Goal: Find contact information: Obtain details needed to contact an individual or organization

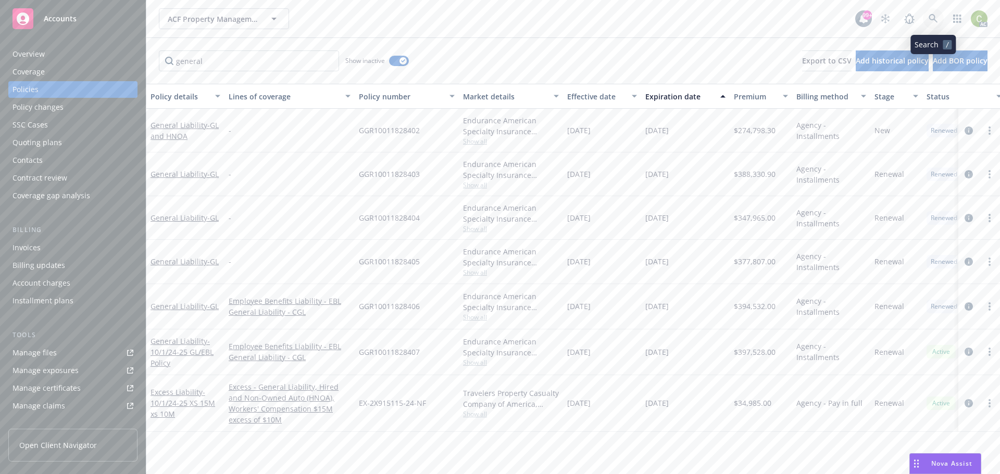
click at [930, 20] on icon at bounding box center [932, 18] width 9 height 9
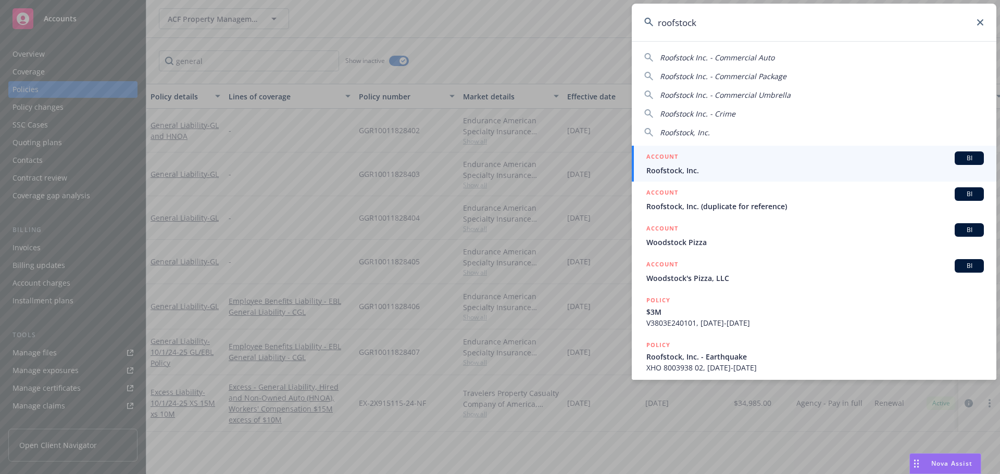
type input "roofstock"
click at [715, 168] on span "Roofstock, Inc." at bounding box center [814, 170] width 337 height 11
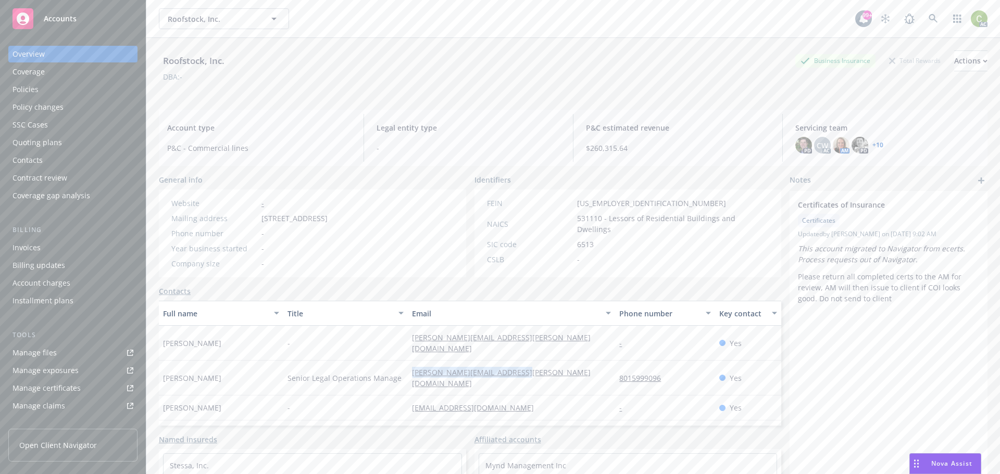
drag, startPoint x: 515, startPoint y: 363, endPoint x: 405, endPoint y: 368, distance: 110.5
click at [408, 368] on div "[PERSON_NAME][EMAIL_ADDRESS][PERSON_NAME][DOMAIN_NAME]" at bounding box center [511, 378] width 207 height 35
copy link "[PERSON_NAME][EMAIL_ADDRESS][PERSON_NAME][DOMAIN_NAME]"
click at [931, 21] on link at bounding box center [933, 18] width 21 height 21
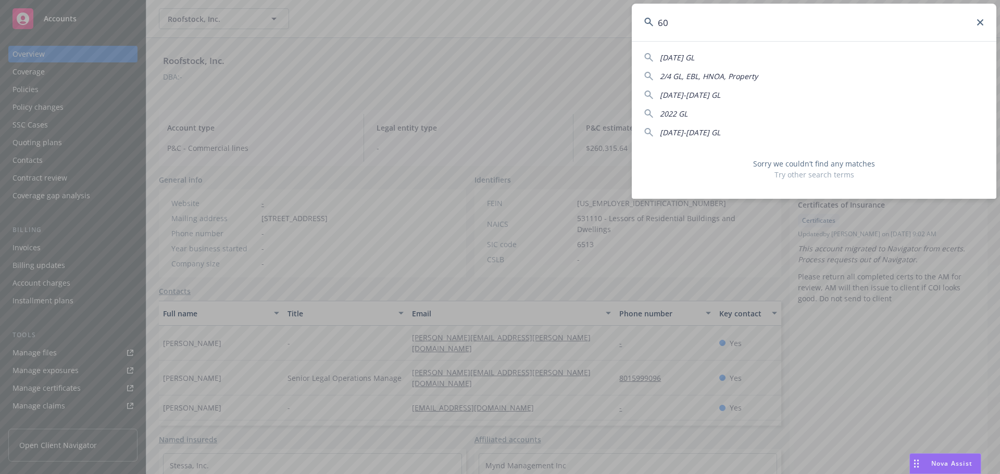
type input "6"
